Goal: Find specific page/section: Find specific page/section

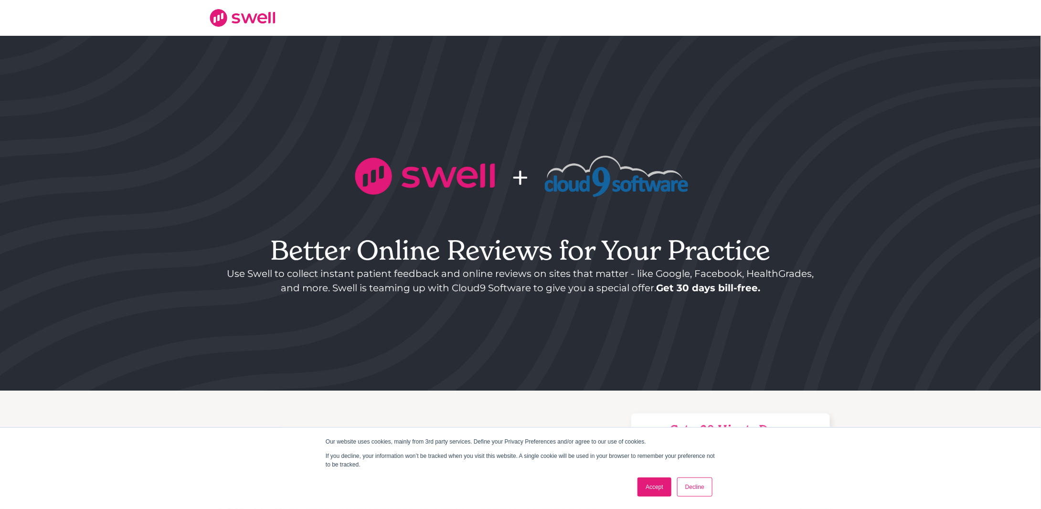
scroll to position [286, 0]
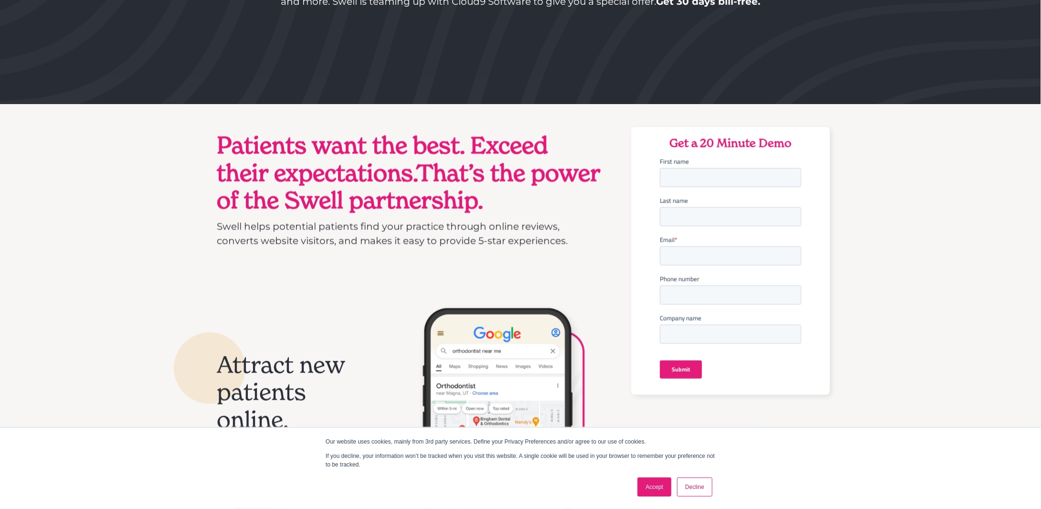
click at [642, 474] on div "Our website uses cookies, mainly from 3rd party services. Define your Privacy P…" at bounding box center [520, 468] width 477 height 81
click at [657, 495] on link "Accept" at bounding box center [654, 486] width 34 height 19
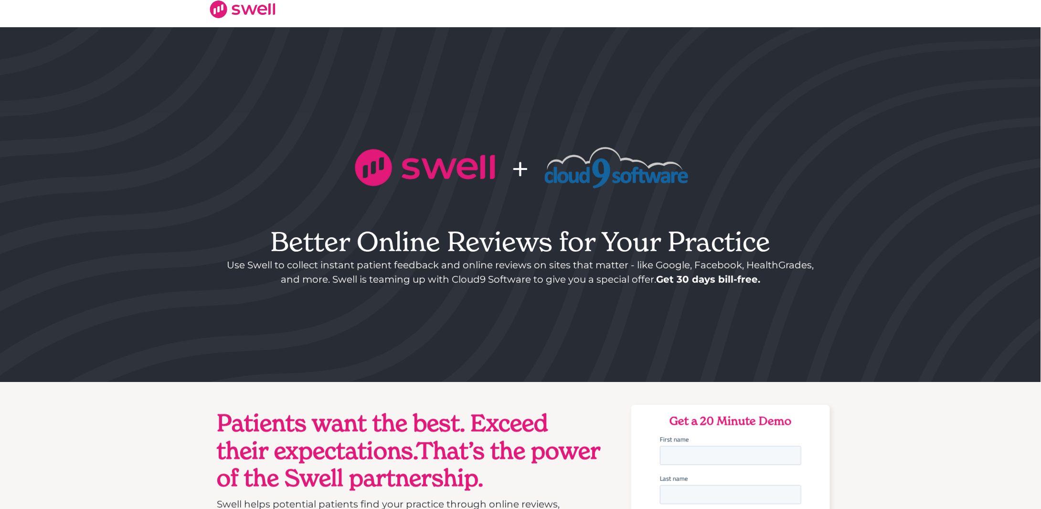
scroll to position [0, 0]
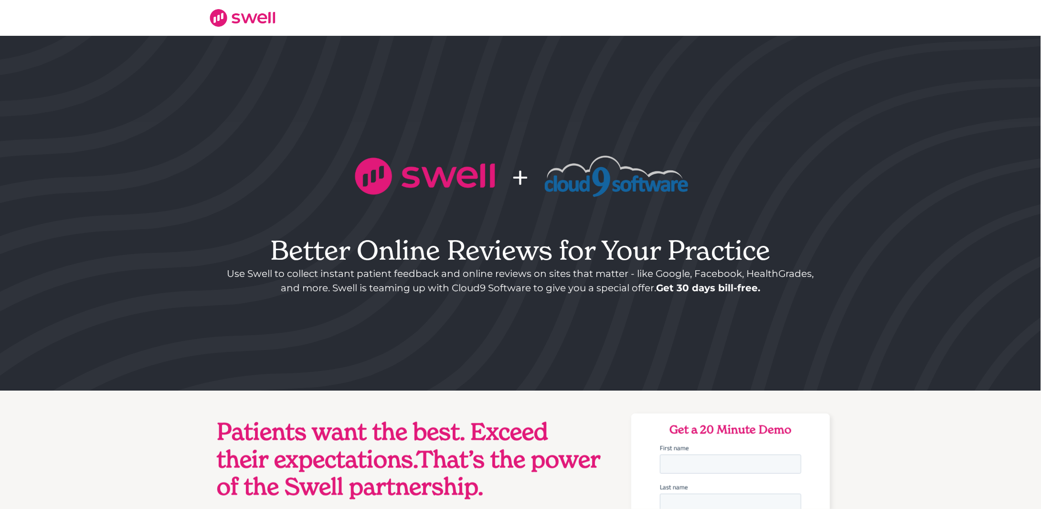
click at [246, 24] on img at bounding box center [242, 18] width 67 height 18
click at [248, 19] on img at bounding box center [242, 18] width 67 height 18
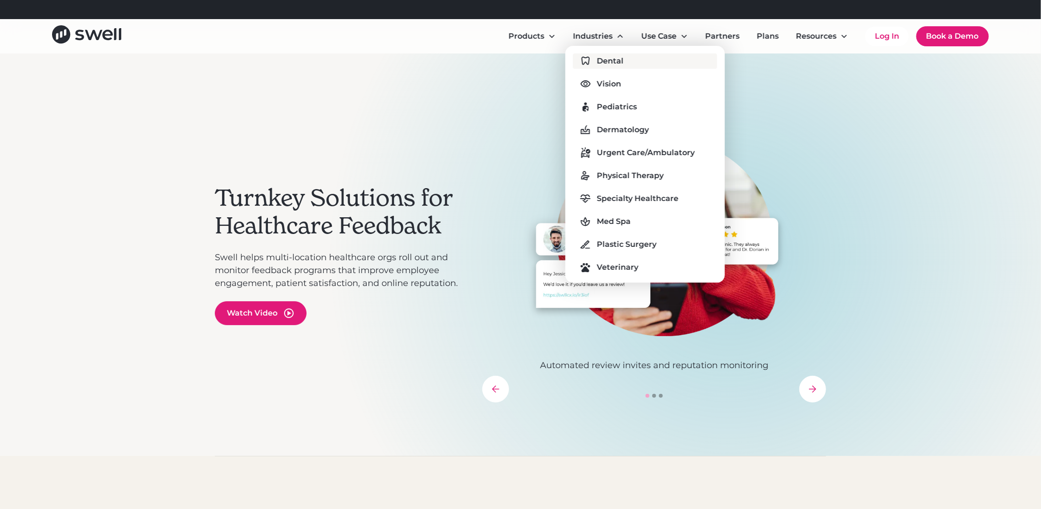
click at [611, 62] on div "Dental" at bounding box center [610, 60] width 27 height 11
